Goal: Task Accomplishment & Management: Manage account settings

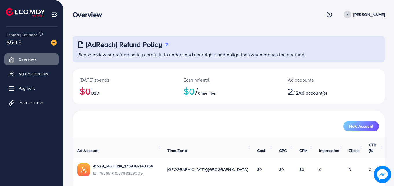
scroll to position [36, 0]
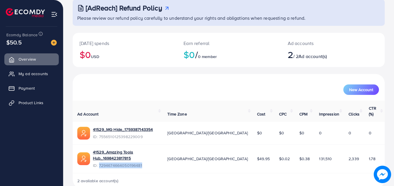
drag, startPoint x: 99, startPoint y: 153, endPoint x: 148, endPoint y: 151, distance: 49.3
click at [148, 162] on span "ID: 7294674664050196481" at bounding box center [125, 165] width 65 height 6
copy span "7294674664050196481"
click at [32, 76] on span "My ad accounts" at bounding box center [35, 74] width 30 height 6
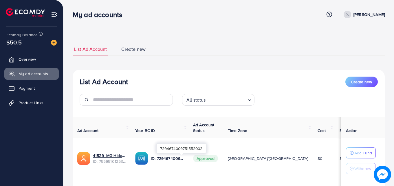
click at [184, 159] on p "ID: 7294674009751552002" at bounding box center [167, 158] width 33 height 7
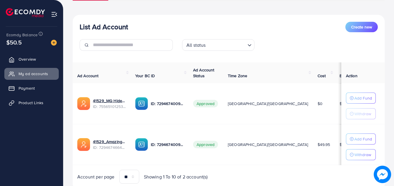
scroll to position [55, 0]
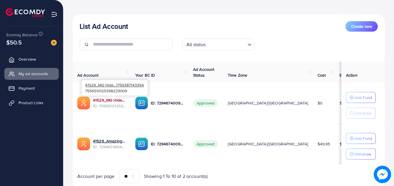
click at [126, 99] on link "41529_MG Hide_1759387143354" at bounding box center [109, 100] width 33 height 6
click at [125, 102] on link "41529_MG Hide_1759387143354" at bounding box center [109, 100] width 33 height 6
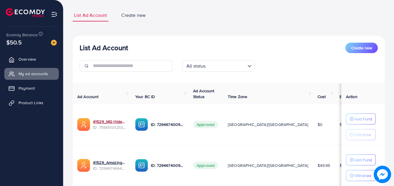
scroll to position [34, 0]
click at [354, 45] on span "Create new" at bounding box center [361, 48] width 21 height 6
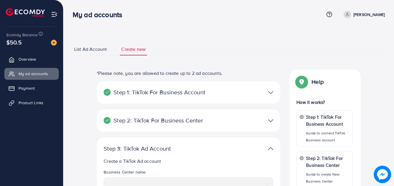
click at [272, 91] on img at bounding box center [270, 92] width 5 height 8
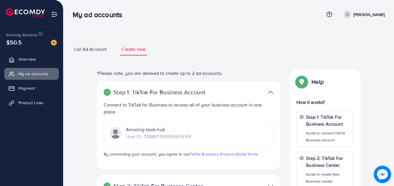
click at [101, 48] on span "List Ad Account" at bounding box center [90, 49] width 33 height 7
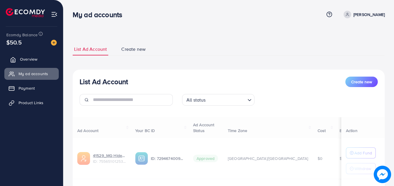
click at [35, 59] on span "Overview" at bounding box center [28, 59] width 17 height 6
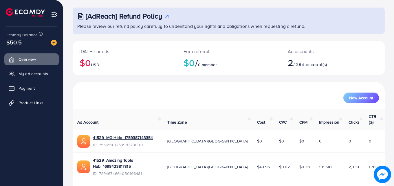
scroll to position [29, 0]
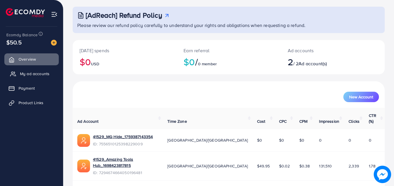
click at [39, 75] on span "My ad accounts" at bounding box center [35, 74] width 30 height 6
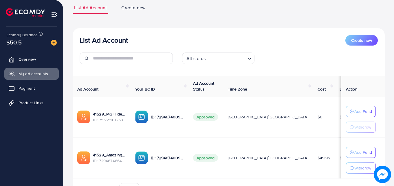
scroll to position [43, 0]
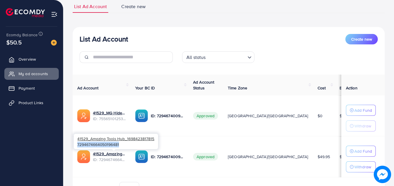
drag, startPoint x: 120, startPoint y: 145, endPoint x: 75, endPoint y: 145, distance: 45.2
click at [75, 145] on div "41529_Amazing Tools Hub_1698423817815 7294674664050196481" at bounding box center [116, 140] width 84 height 15
copy div "7294674664050196481"
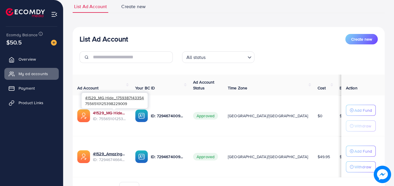
click at [126, 113] on link "41529_MG Hide_1759387143354" at bounding box center [109, 113] width 33 height 6
